Goal: Transaction & Acquisition: Download file/media

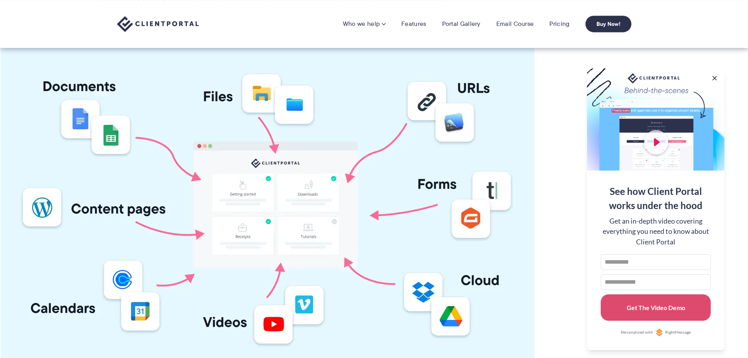
scroll to position [124, 0]
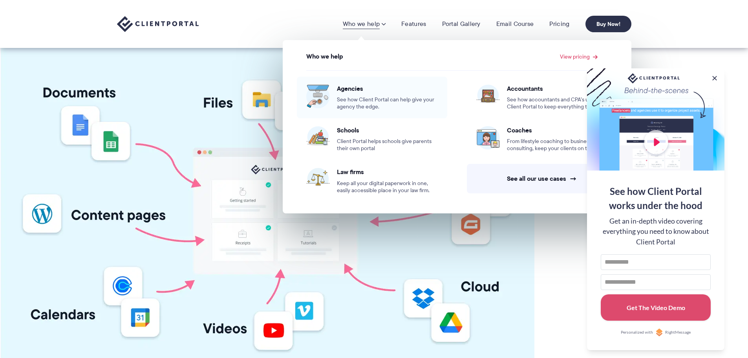
click at [351, 90] on span "Agencies" at bounding box center [387, 88] width 101 height 8
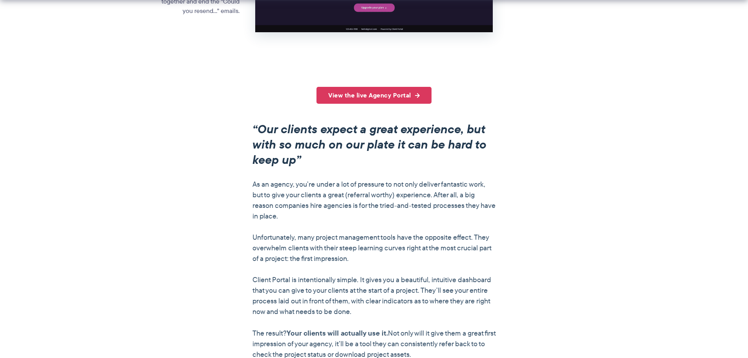
scroll to position [550, 0]
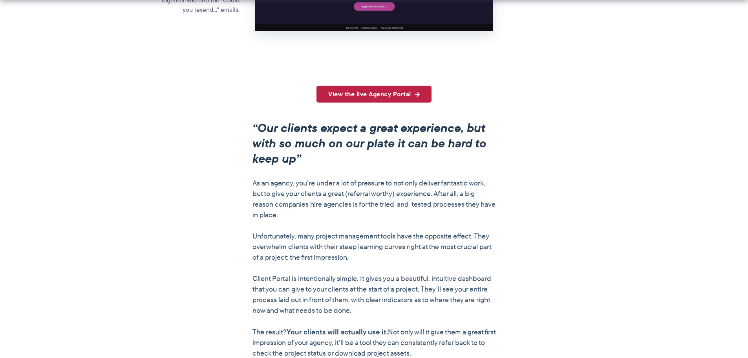
click at [381, 93] on link "View the live Agency Portal" at bounding box center [374, 94] width 115 height 17
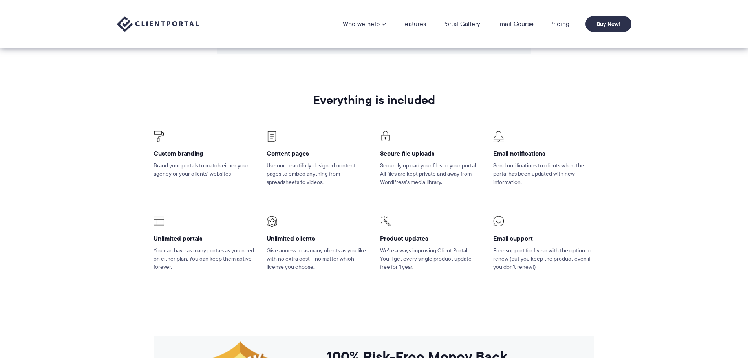
scroll to position [1098, 0]
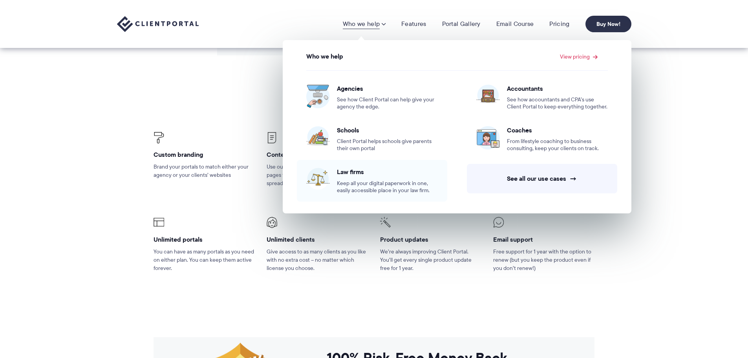
click at [351, 172] on span "Law firms" at bounding box center [387, 172] width 101 height 8
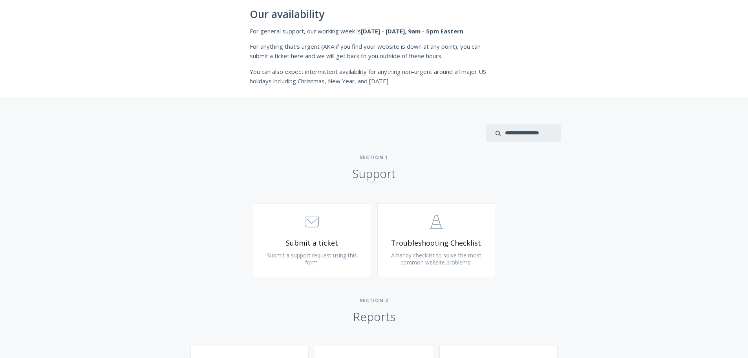
scroll to position [228, 0]
click at [327, 240] on span "Submit a ticket" at bounding box center [312, 241] width 94 height 9
click at [303, 231] on span ".st0{fill:none;stroke:#000000;stroke-width:2;stroke-miterlimit:10;} 3. Communic…" at bounding box center [312, 221] width 94 height 24
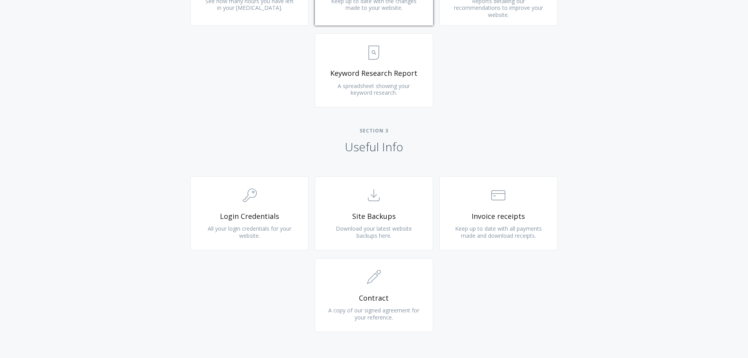
scroll to position [625, 0]
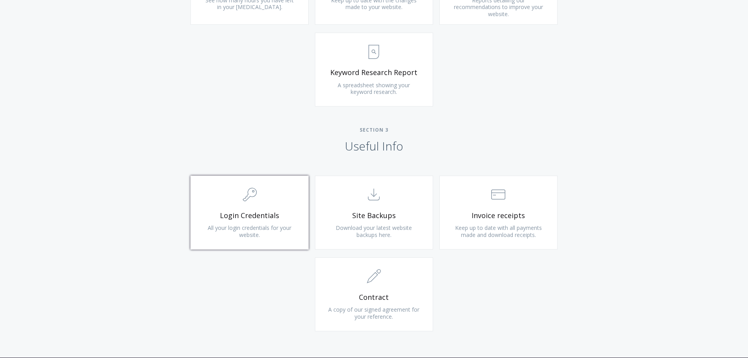
click at [264, 238] on link ".cls-1{fill:none;stroke:#000;stroke-miterlimit:10;stroke-width:2px;} 1. General…" at bounding box center [249, 213] width 118 height 74
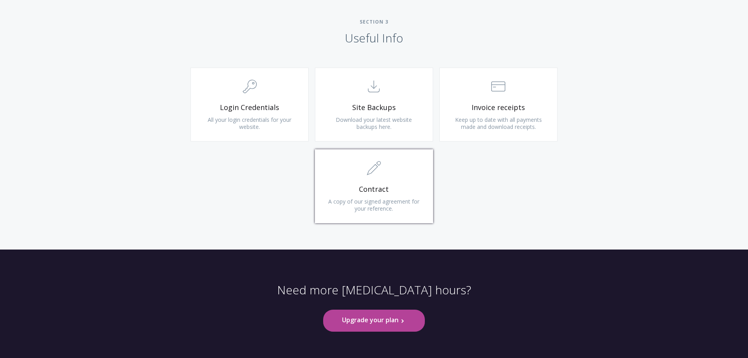
scroll to position [759, 0]
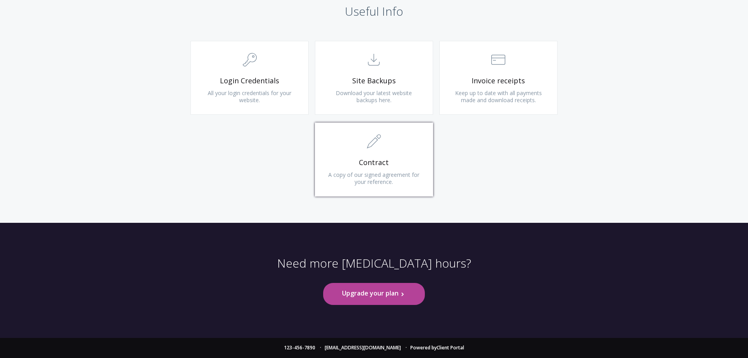
click at [370, 171] on span "A copy of our signed agreement for your reference." at bounding box center [373, 178] width 91 height 15
click at [501, 79] on span "Invoice receipts" at bounding box center [499, 80] width 94 height 9
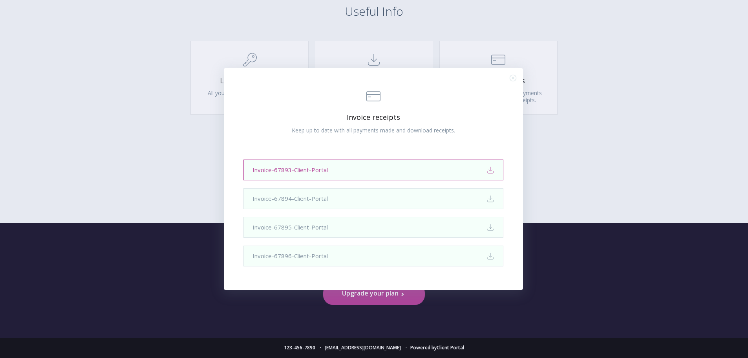
click at [296, 166] on link "Invoice-67893-Client-Portal Download" at bounding box center [373, 169] width 260 height 21
click at [293, 199] on link "Invoice-67894-Client-Portal Download" at bounding box center [373, 198] width 260 height 21
click at [514, 76] on icon ".st0{fill:none;stroke:#000000;stroke-width:2;stroke-miterlimit:10;} Close" at bounding box center [513, 78] width 7 height 7
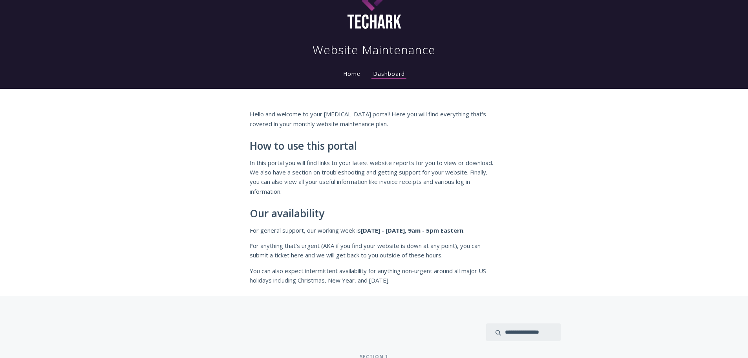
scroll to position [0, 0]
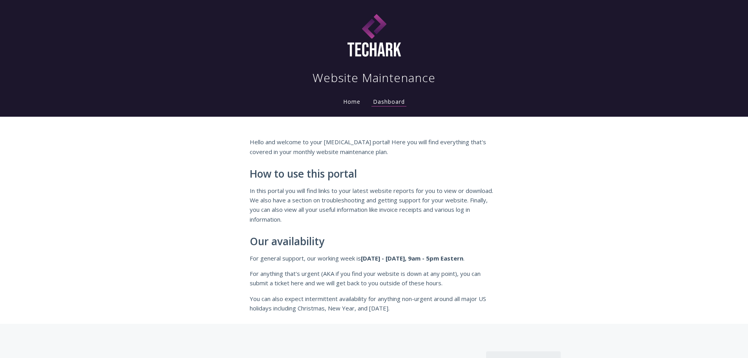
click at [347, 100] on link "Home" at bounding box center [352, 101] width 20 height 7
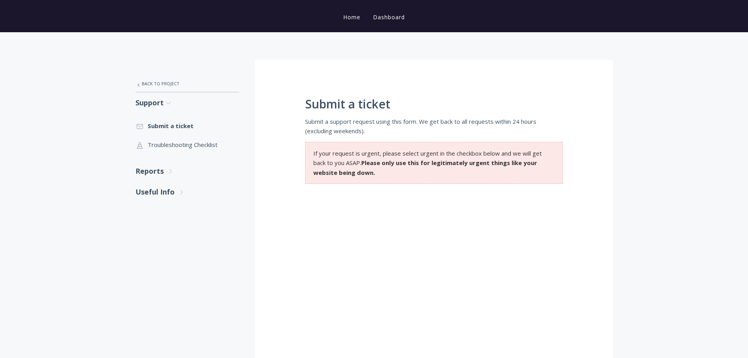
scroll to position [85, 0]
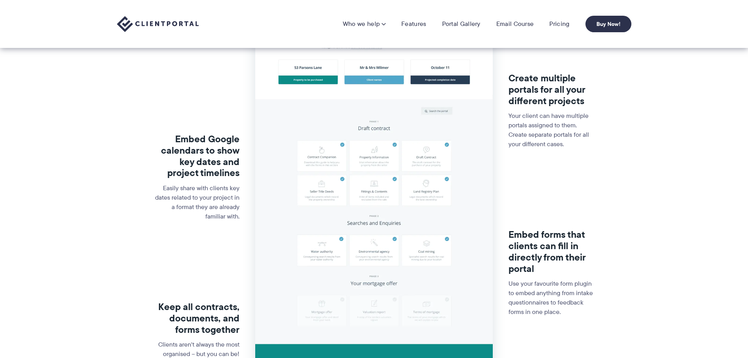
scroll to position [176, 0]
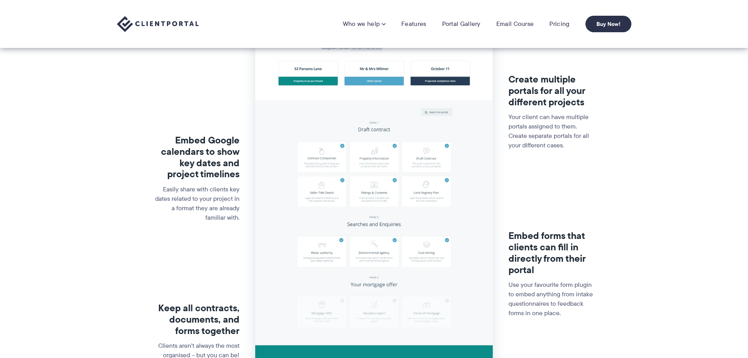
click at [387, 204] on img at bounding box center [374, 168] width 238 height 463
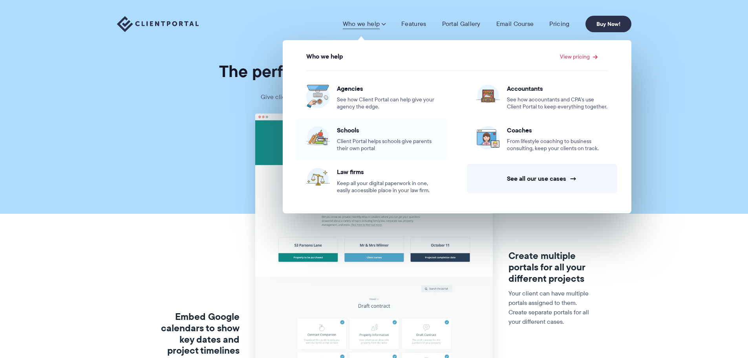
click at [349, 134] on span "Schools" at bounding box center [387, 130] width 101 height 8
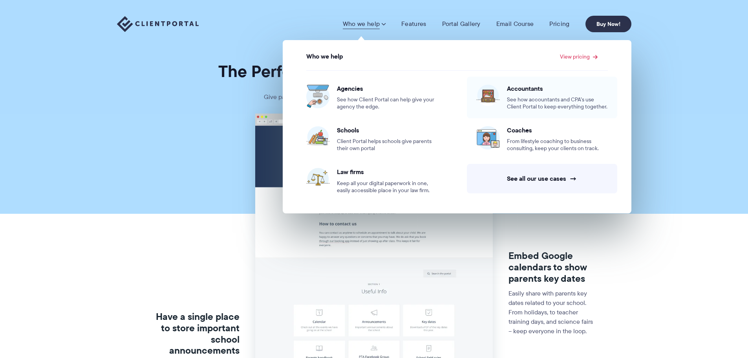
click at [532, 96] on span "See how accountants and CPA’s use Client Portal to keep everything together." at bounding box center [557, 103] width 101 height 14
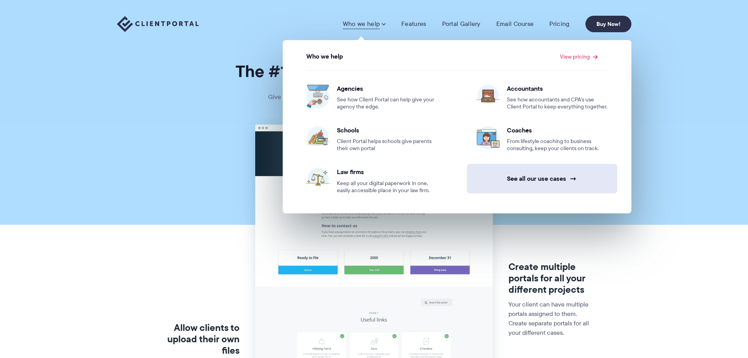
click at [536, 177] on link "See all our use cases →" at bounding box center [542, 178] width 150 height 29
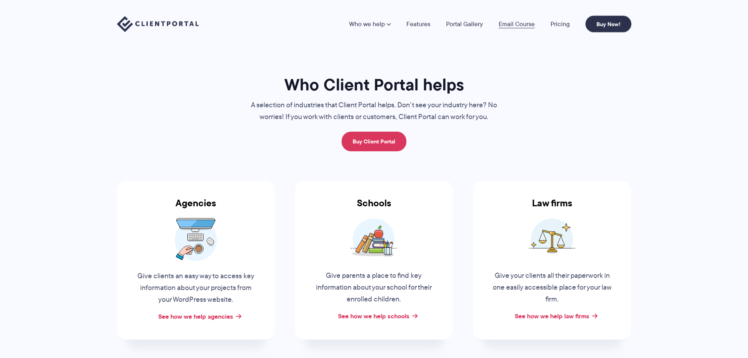
click at [511, 24] on link "Email Course" at bounding box center [517, 24] width 36 height 6
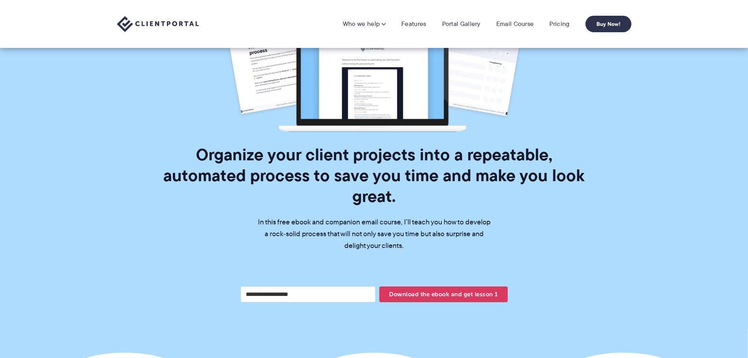
scroll to position [148, 0]
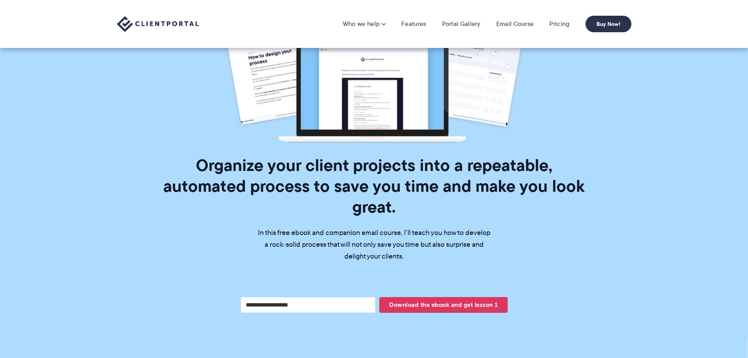
click at [304, 297] on input "Your email address" at bounding box center [308, 305] width 135 height 16
type input "**********"
click at [379, 297] on button "Download the ebook and get lesson 1" at bounding box center [443, 305] width 128 height 16
click at [435, 298] on span "Download the ebook and get lesson 1" at bounding box center [443, 304] width 128 height 13
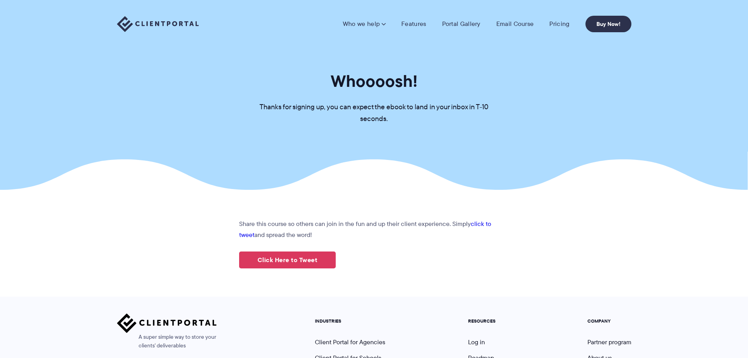
click at [617, 142] on section "Whoooosh! Thanks for signing up, you can expect the ebook to land in your inbox…" at bounding box center [374, 95] width 748 height 190
